Goal: Information Seeking & Learning: Learn about a topic

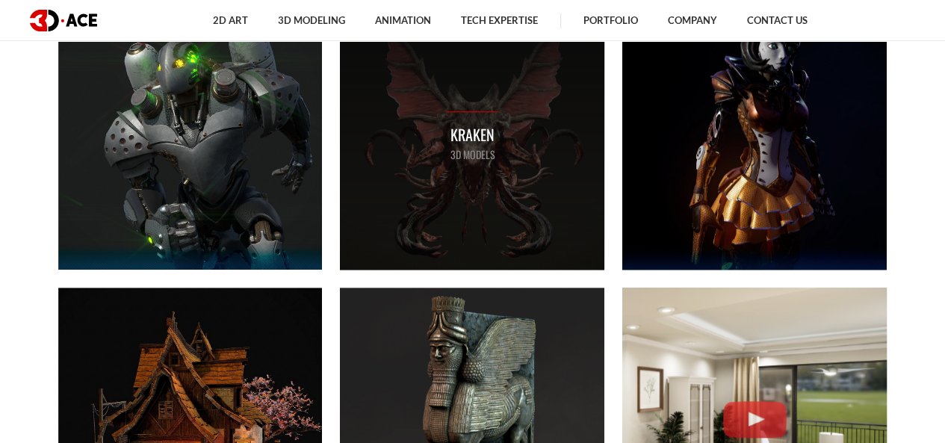
scroll to position [661, 0]
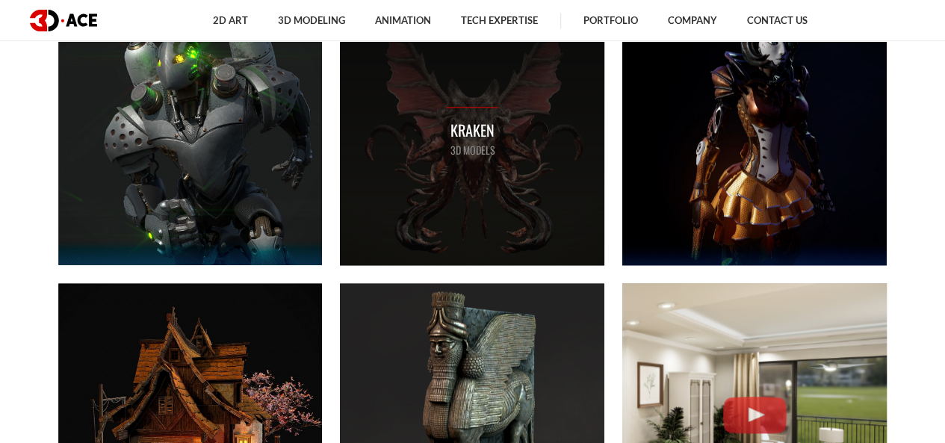
drag, startPoint x: 430, startPoint y: 102, endPoint x: 364, endPoint y: 119, distance: 68.5
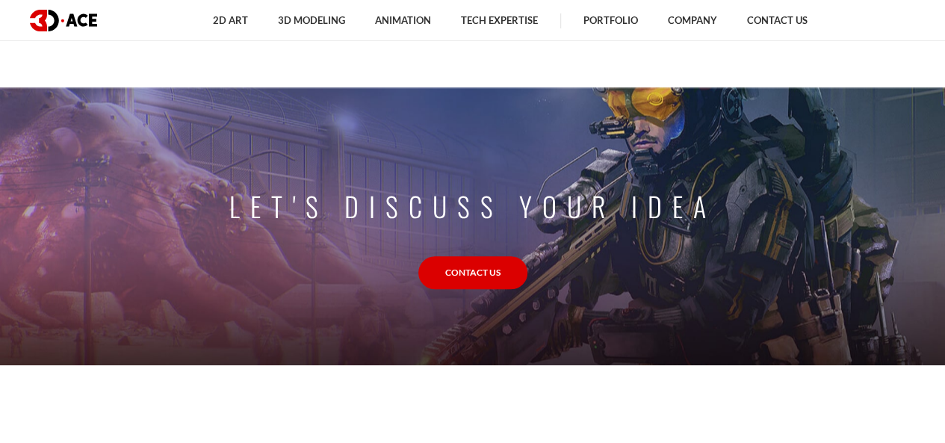
scroll to position [0, 0]
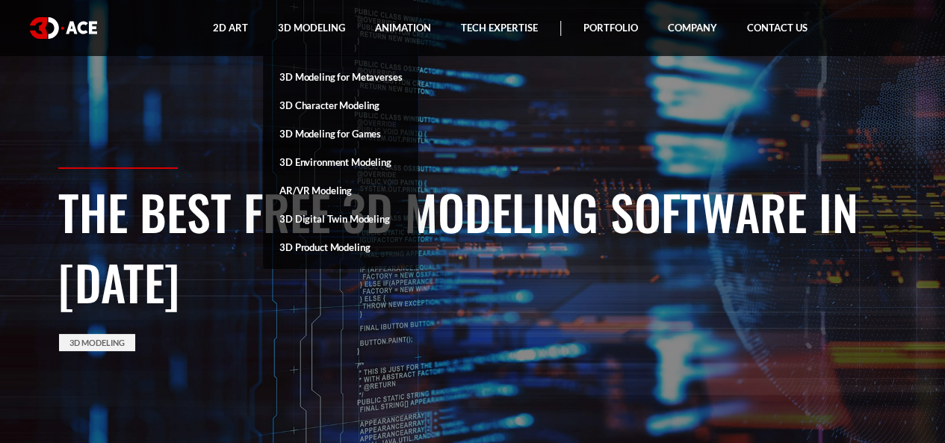
click at [348, 132] on link "3D Modeling for Games" at bounding box center [340, 134] width 155 height 28
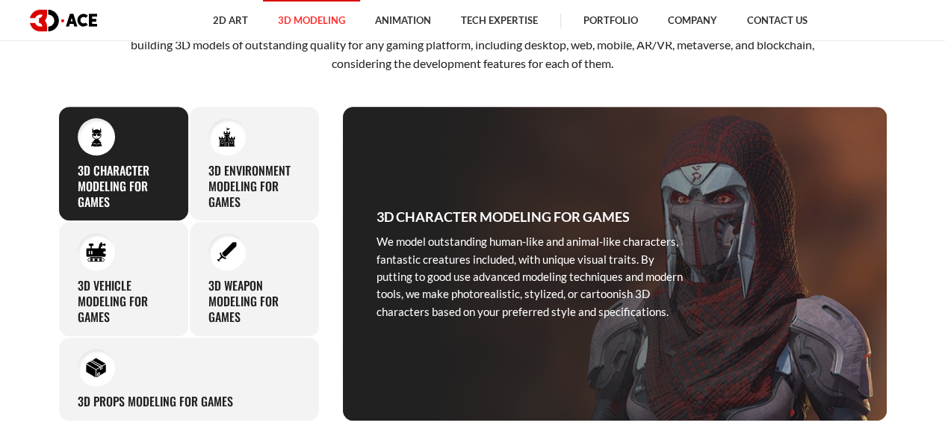
scroll to position [591, 0]
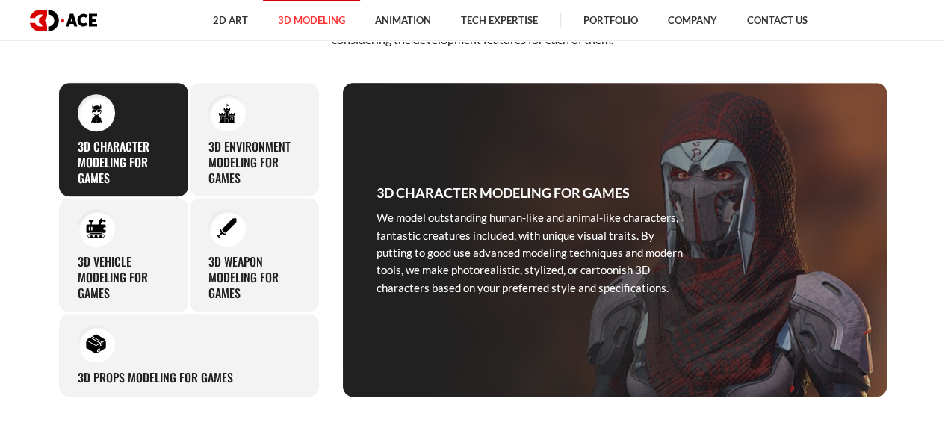
click at [144, 126] on div "3D Character Modeling for Games We model outstanding human-like and animal-like…" at bounding box center [123, 139] width 131 height 115
click at [625, 189] on h3 "3D Character Modeling for Games" at bounding box center [503, 192] width 253 height 21
click at [222, 113] on img at bounding box center [227, 112] width 20 height 20
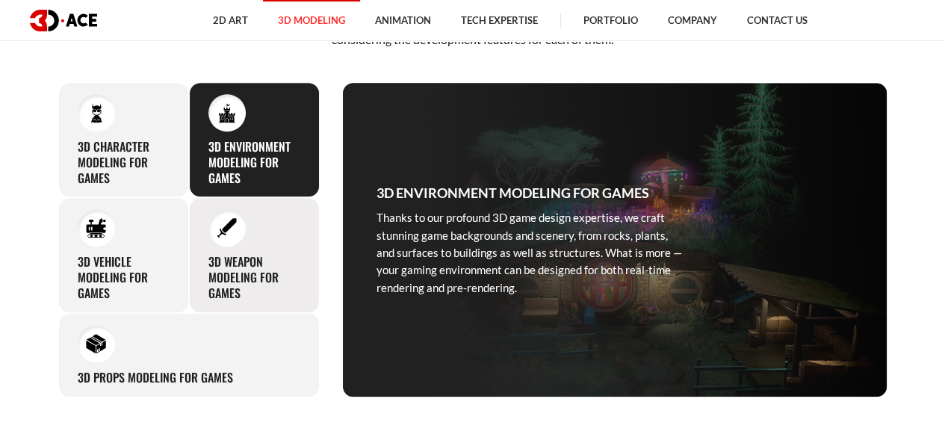
click at [231, 256] on h3 "3D Weapon Modeling for Games" at bounding box center [254, 277] width 92 height 46
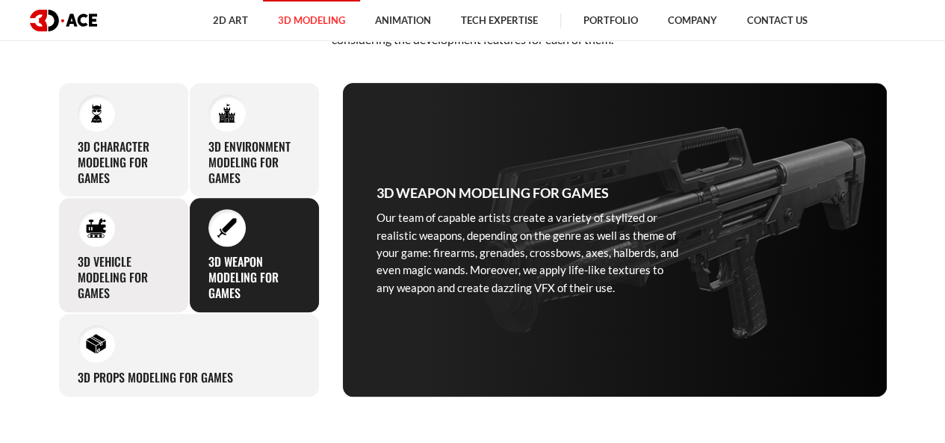
click at [78, 260] on h3 "3D Vehicle Modeling for Games" at bounding box center [124, 277] width 92 height 46
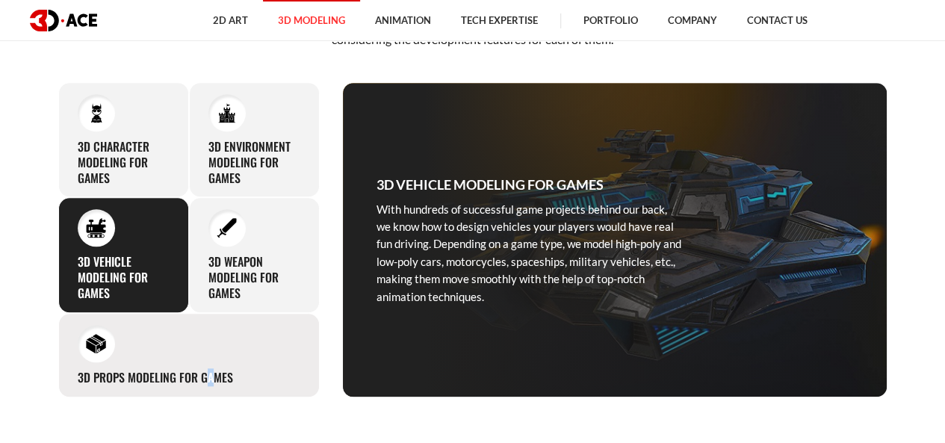
drag, startPoint x: 146, startPoint y: 379, endPoint x: 141, endPoint y: 329, distance: 49.6
click at [141, 370] on h3 "3D Props Modeling for Games" at bounding box center [155, 378] width 155 height 16
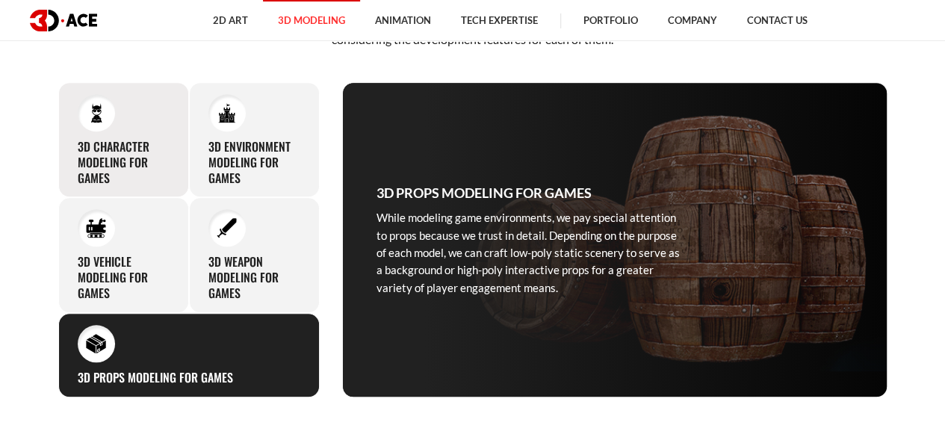
click at [135, 129] on div "3D Character Modeling for Games We model outstanding human-like and animal-like…" at bounding box center [123, 139] width 131 height 115
